Goal: Task Accomplishment & Management: Manage account settings

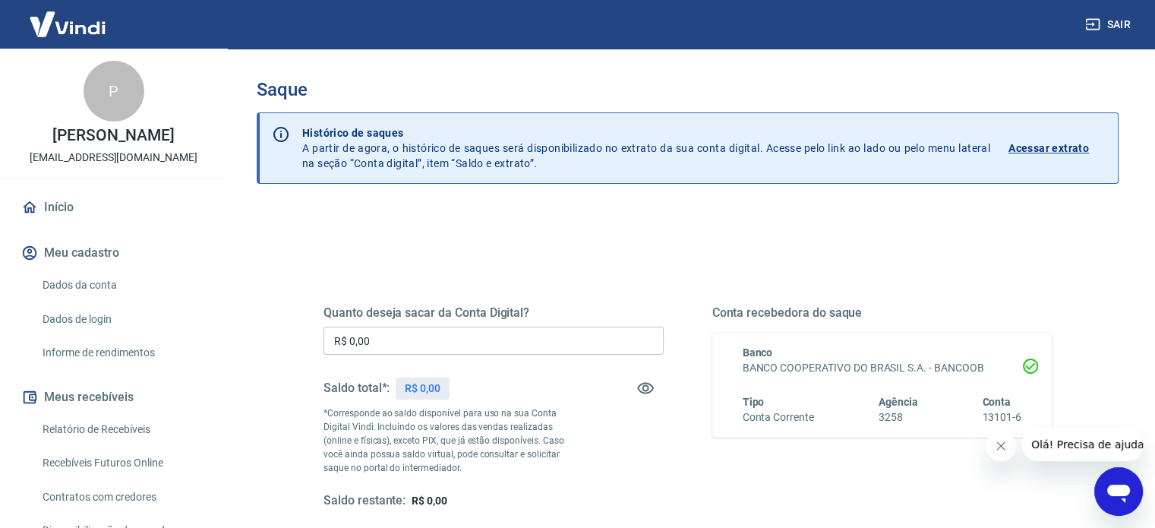
scroll to position [126, 0]
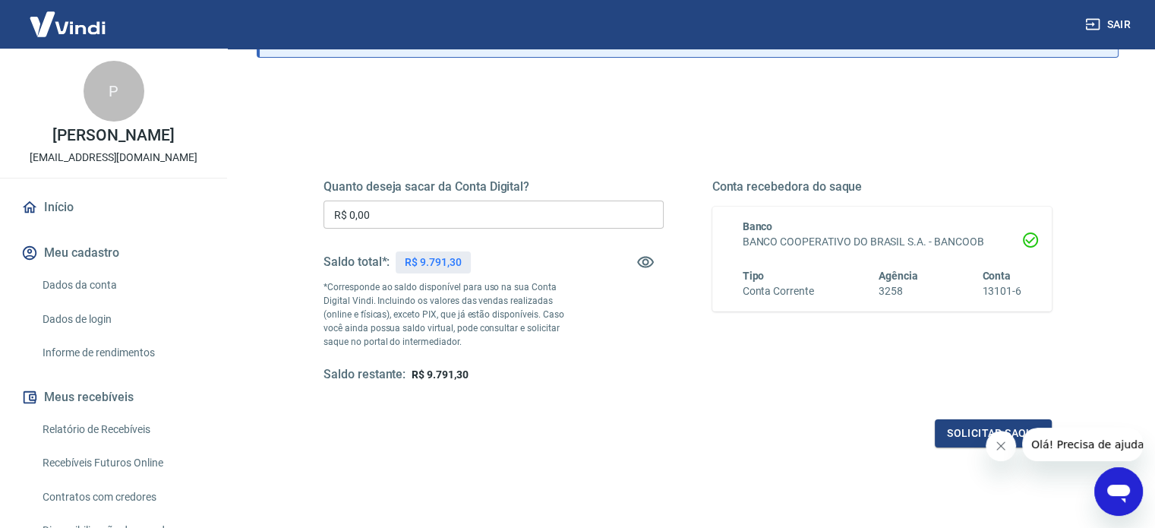
click at [433, 212] on input "R$ 0,00" at bounding box center [494, 215] width 340 height 28
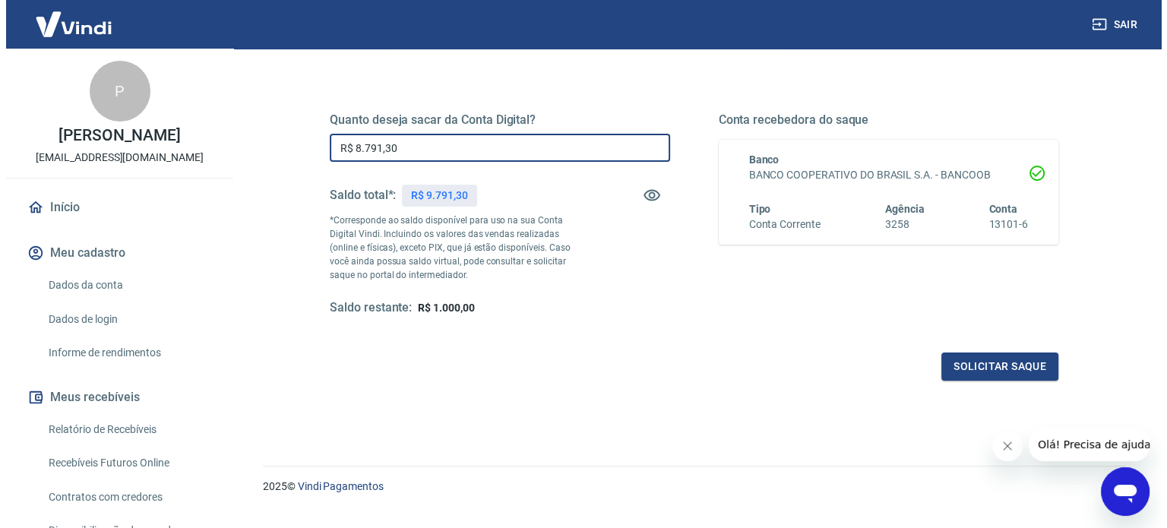
scroll to position [222, 0]
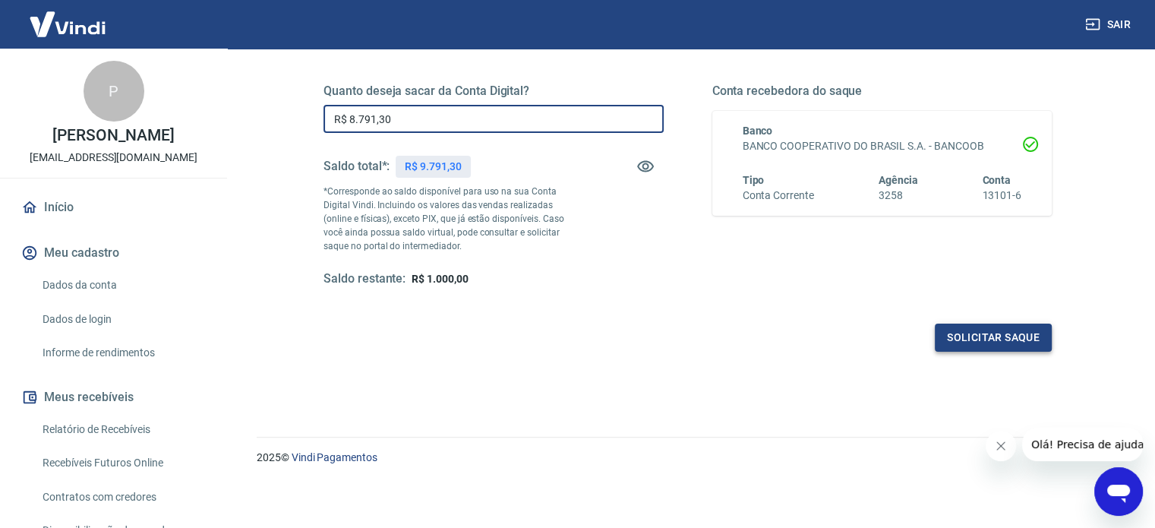
type input "R$ 8.791,30"
click at [979, 336] on button "Solicitar saque" at bounding box center [993, 338] width 117 height 28
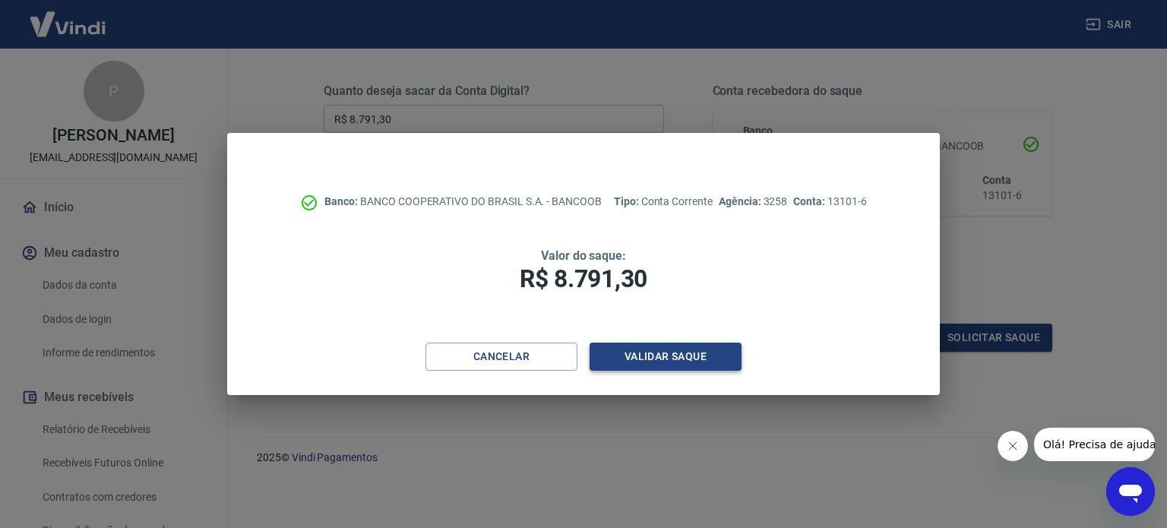
click at [711, 358] on button "Validar saque" at bounding box center [665, 357] width 152 height 28
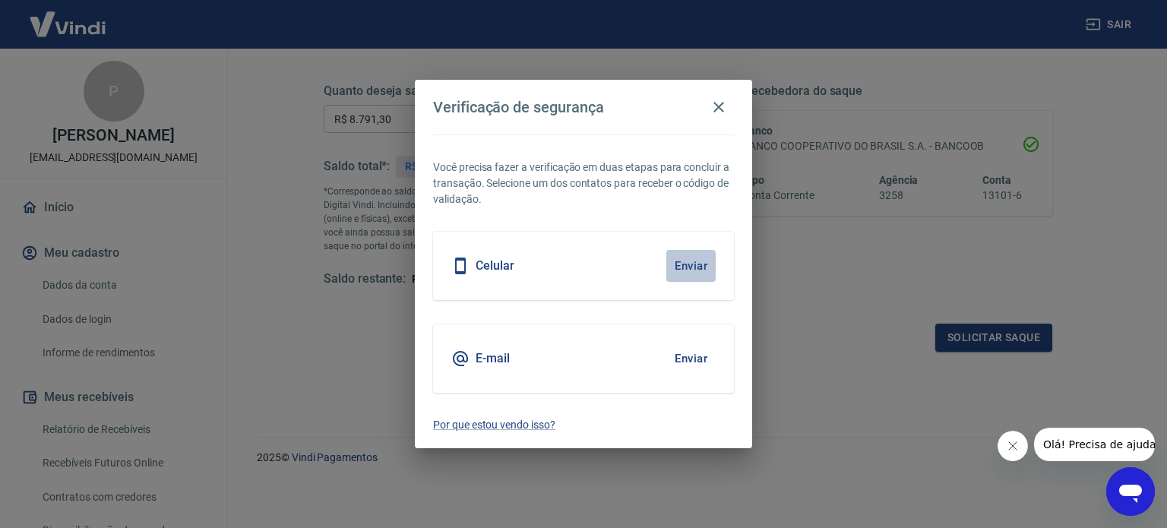
click at [681, 262] on button "Enviar" at bounding box center [690, 266] width 49 height 32
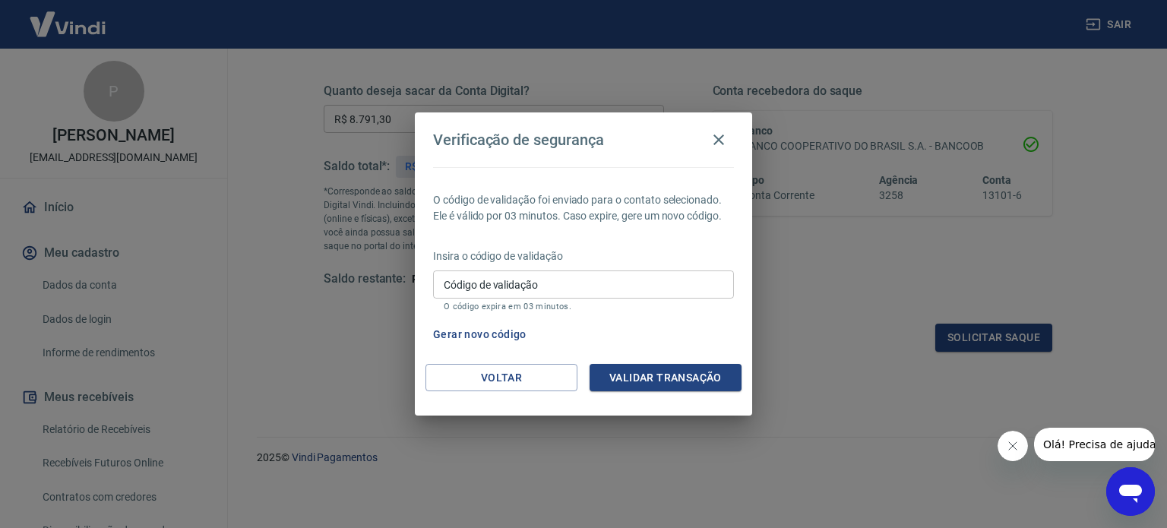
click at [687, 276] on input "Código de validação" at bounding box center [583, 284] width 301 height 28
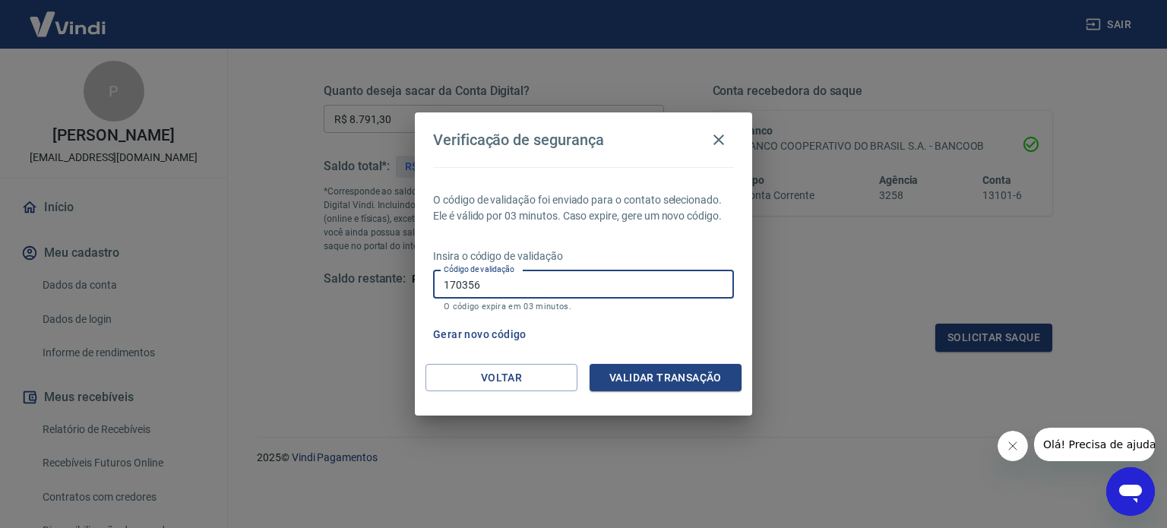
click at [639, 362] on div "O código de validação foi enviado para o contato selecionado. Ele é válido por …" at bounding box center [583, 265] width 337 height 197
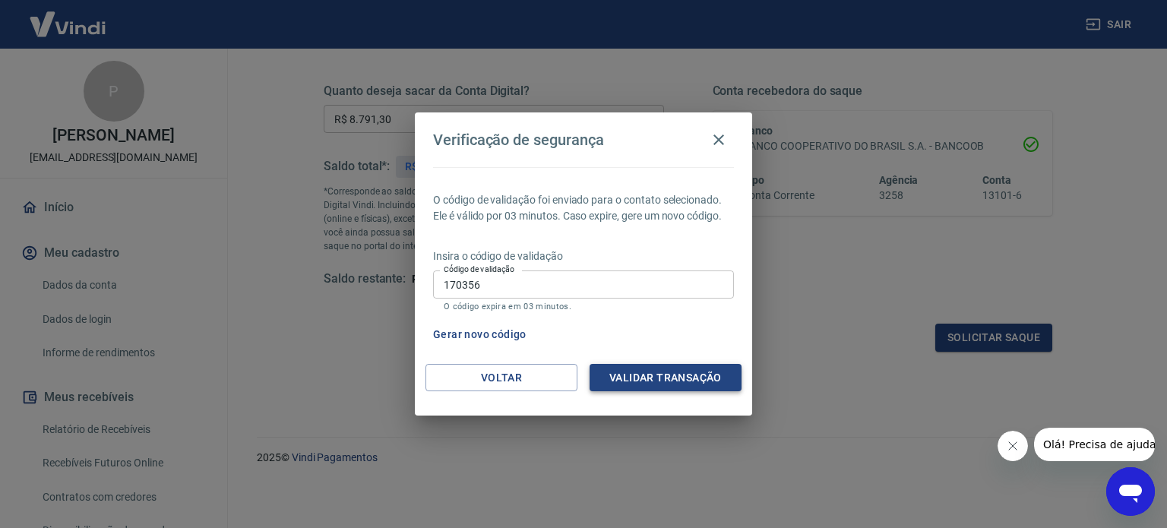
click at [638, 371] on button "Validar transação" at bounding box center [665, 378] width 152 height 28
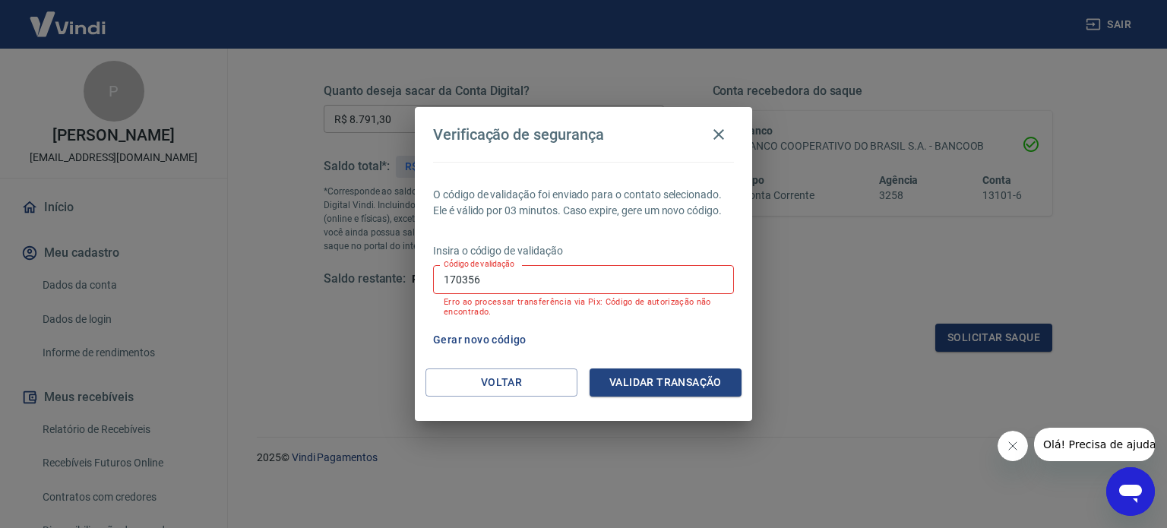
click at [576, 291] on input "170356" at bounding box center [583, 279] width 301 height 28
type input "667970"
click at [660, 385] on button "Validar transação" at bounding box center [665, 382] width 152 height 28
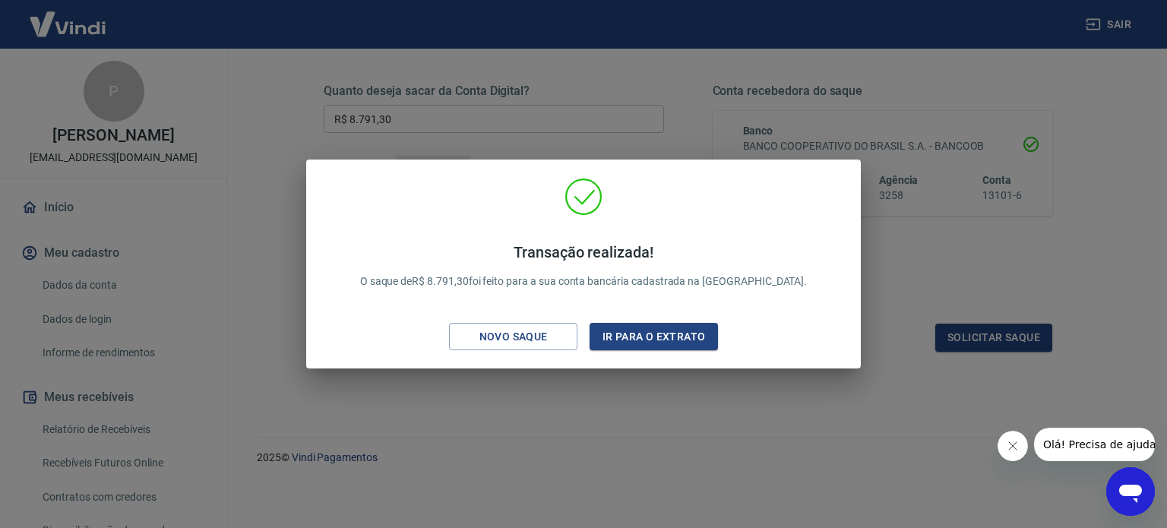
click at [914, 167] on div "Transação realizada! O saque de R$ 8.791,30 foi feito para a sua conta bancária…" at bounding box center [583, 264] width 1167 height 528
